Goal: Information Seeking & Learning: Learn about a topic

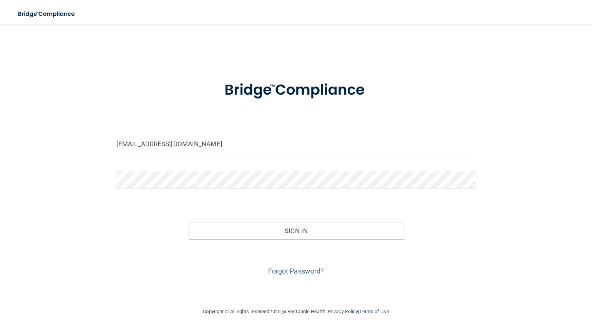
click at [289, 233] on button "Sign In" at bounding box center [296, 230] width 216 height 17
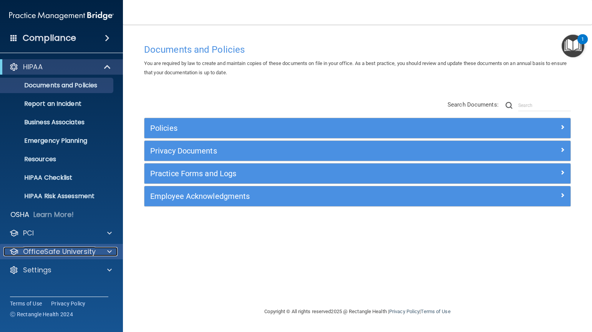
click at [34, 251] on p "OfficeSafe University" at bounding box center [59, 251] width 73 height 9
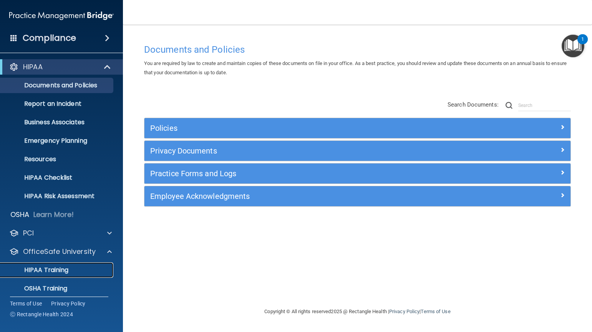
click at [38, 266] on p "HIPAA Training" at bounding box center [36, 270] width 63 height 8
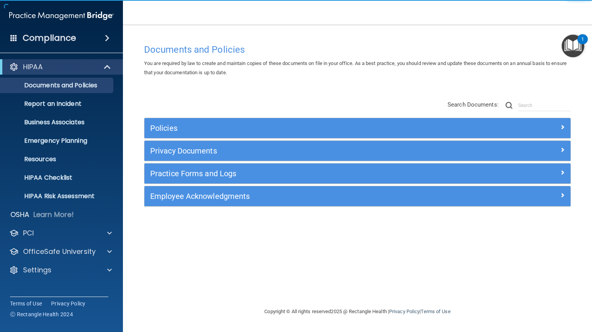
click at [575, 37] on img "Open Resource Center, 1 new notification" at bounding box center [573, 46] width 23 height 23
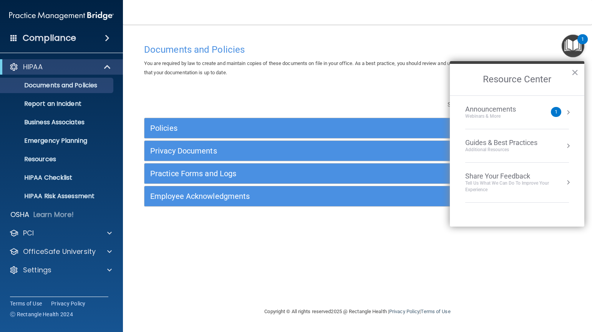
click at [540, 17] on nav "Toggle navigation Dimitri Salin dnksalin@yahoo.com Manage My Enterprise Salin D…" at bounding box center [357, 12] width 469 height 25
click at [25, 36] on h4 "Compliance" at bounding box center [49, 38] width 53 height 11
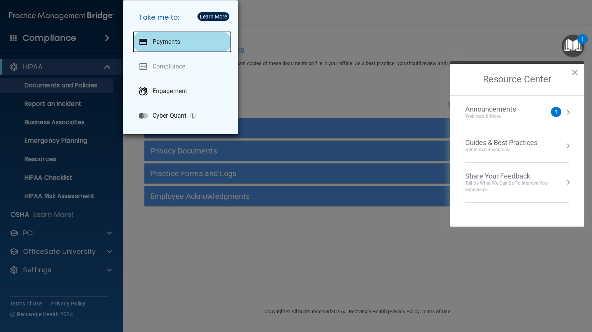
click at [157, 47] on div "Payments" at bounding box center [182, 42] width 99 height 22
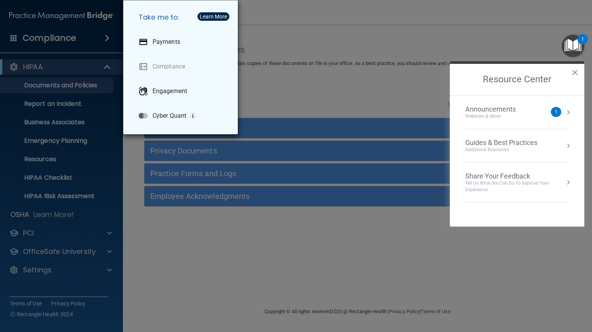
click at [576, 71] on button "×" at bounding box center [575, 72] width 7 height 12
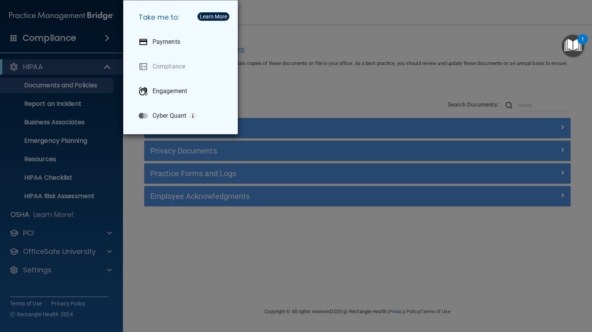
click at [277, 81] on div "Take me to: Payments Compliance Engagement Cyber Quant" at bounding box center [296, 166] width 592 height 332
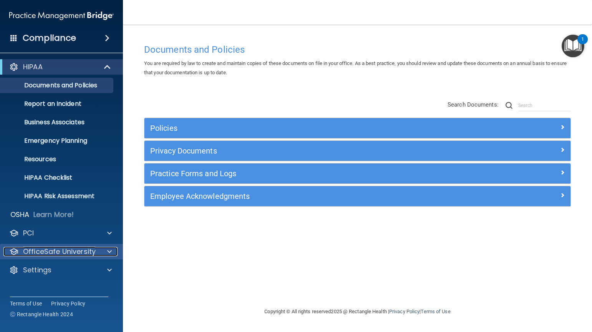
click at [37, 249] on p "OfficeSafe University" at bounding box center [59, 251] width 73 height 9
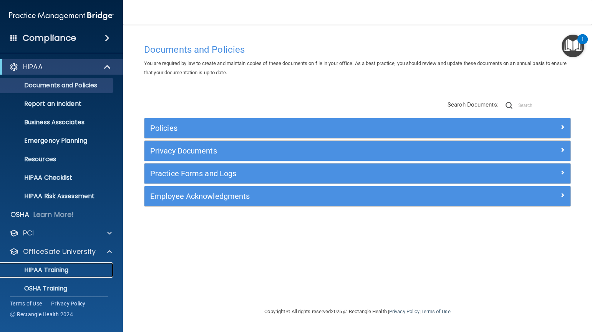
click at [36, 268] on p "HIPAA Training" at bounding box center [36, 270] width 63 height 8
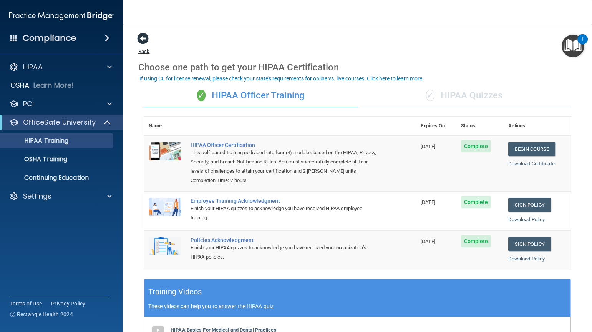
click at [146, 39] on span at bounding box center [143, 39] width 12 height 12
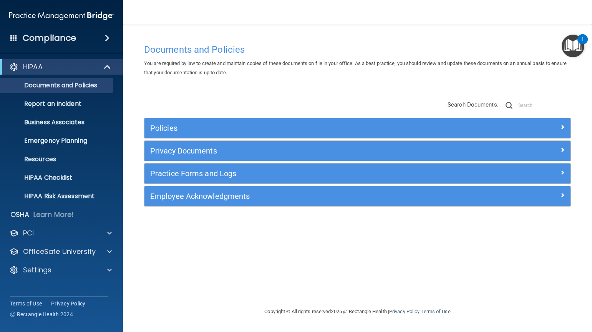
click at [32, 37] on h4 "Compliance" at bounding box center [49, 38] width 53 height 11
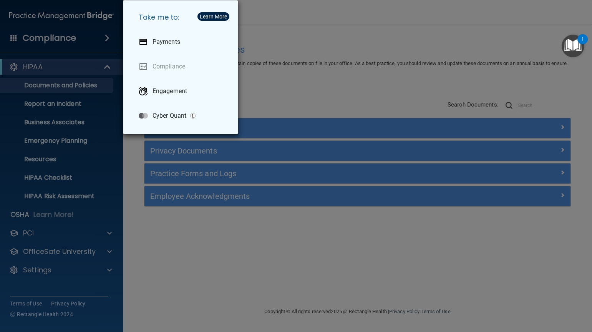
click at [58, 47] on div "Take me to: Payments Compliance Engagement Cyber Quant" at bounding box center [296, 166] width 592 height 332
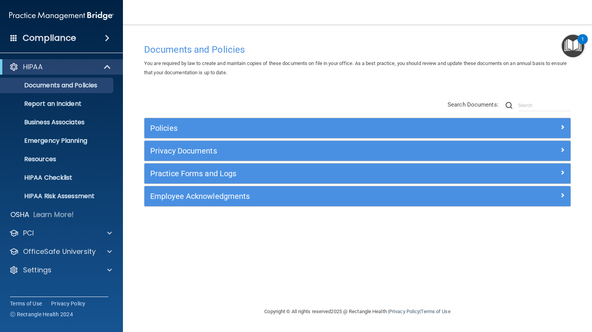
click at [65, 37] on h4 "Compliance" at bounding box center [49, 38] width 53 height 11
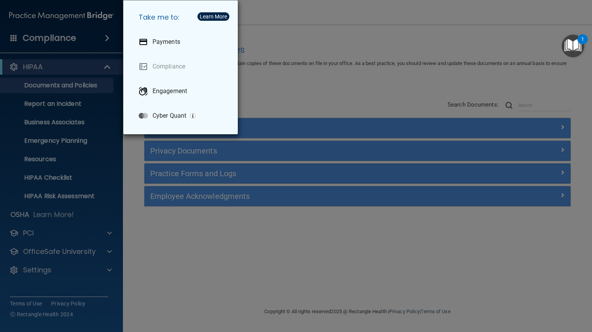
click at [62, 58] on div "Take me to: Payments Compliance Engagement Cyber Quant" at bounding box center [296, 166] width 592 height 332
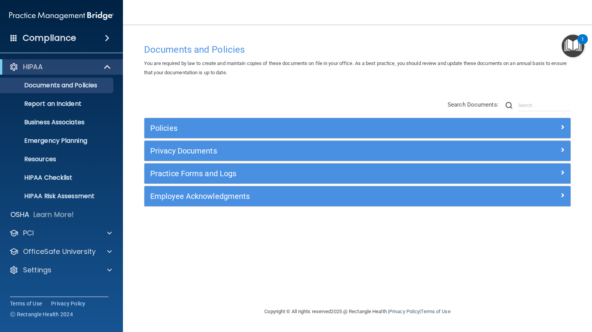
click at [183, 270] on div "Documents and Policies You are required by law to create and maintain copies of…" at bounding box center [357, 173] width 439 height 267
